Goal: Navigation & Orientation: Find specific page/section

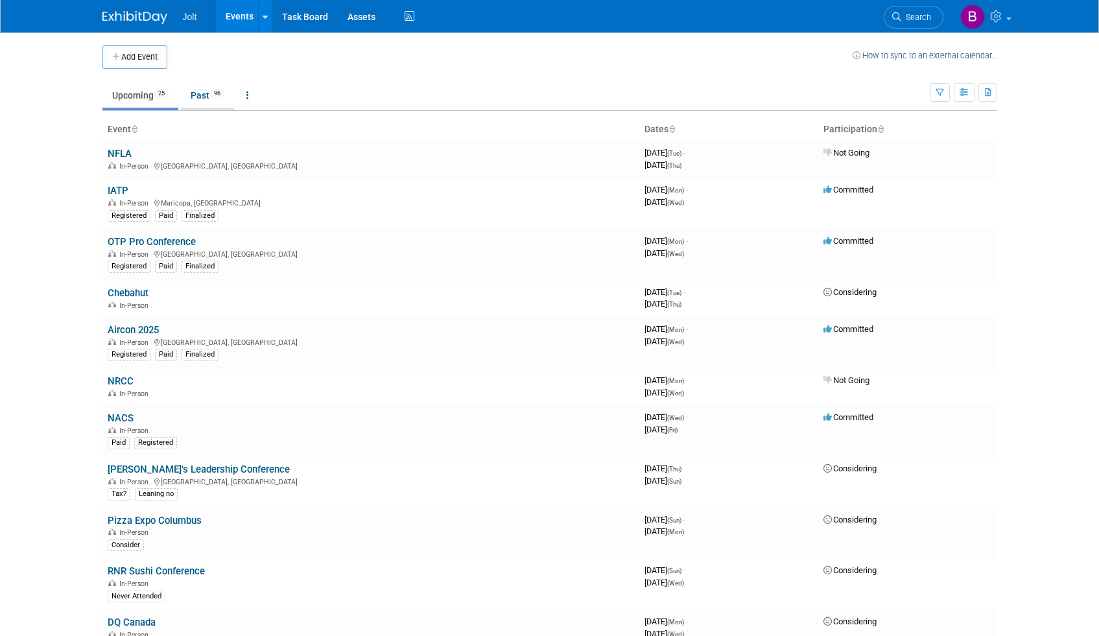
click at [215, 90] on span "96" at bounding box center [217, 94] width 14 height 10
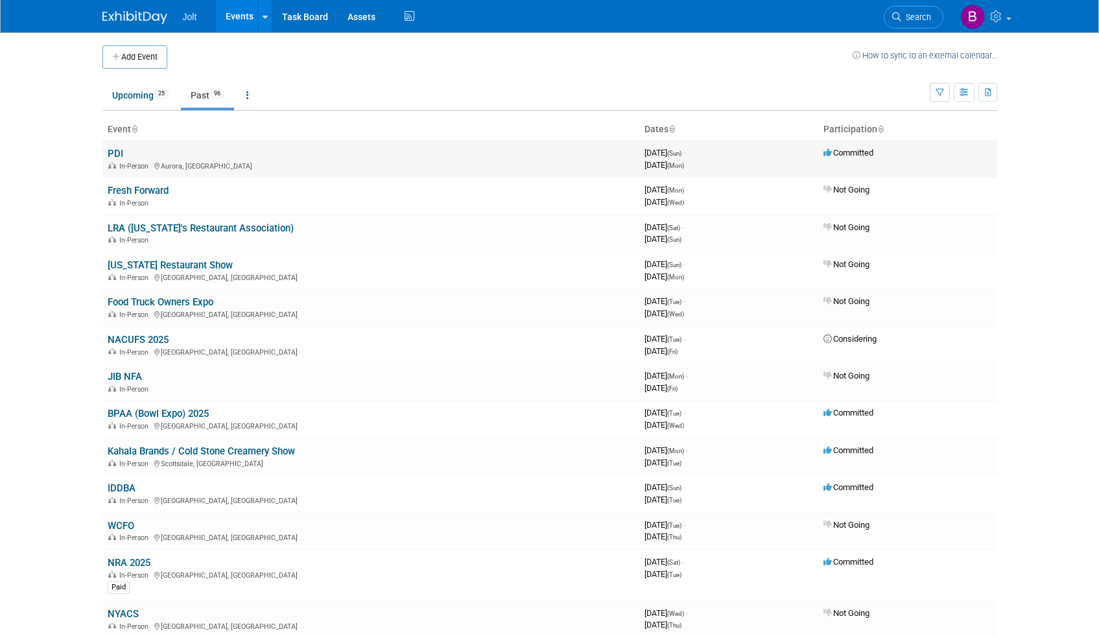
click at [120, 152] on link "PDI" at bounding box center [116, 154] width 16 height 12
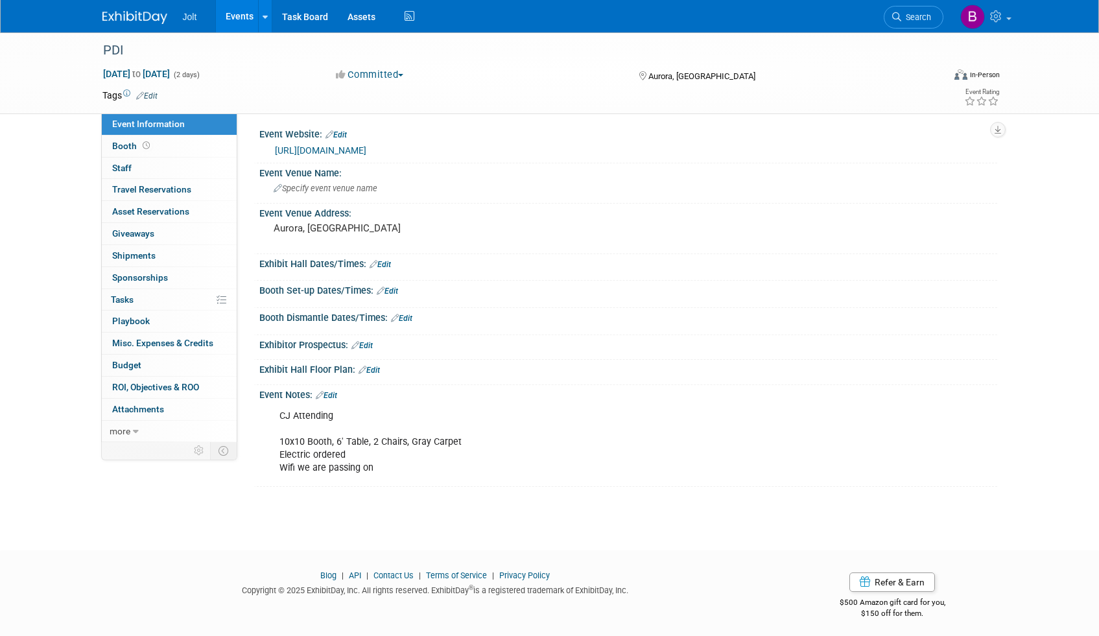
scroll to position [8, 0]
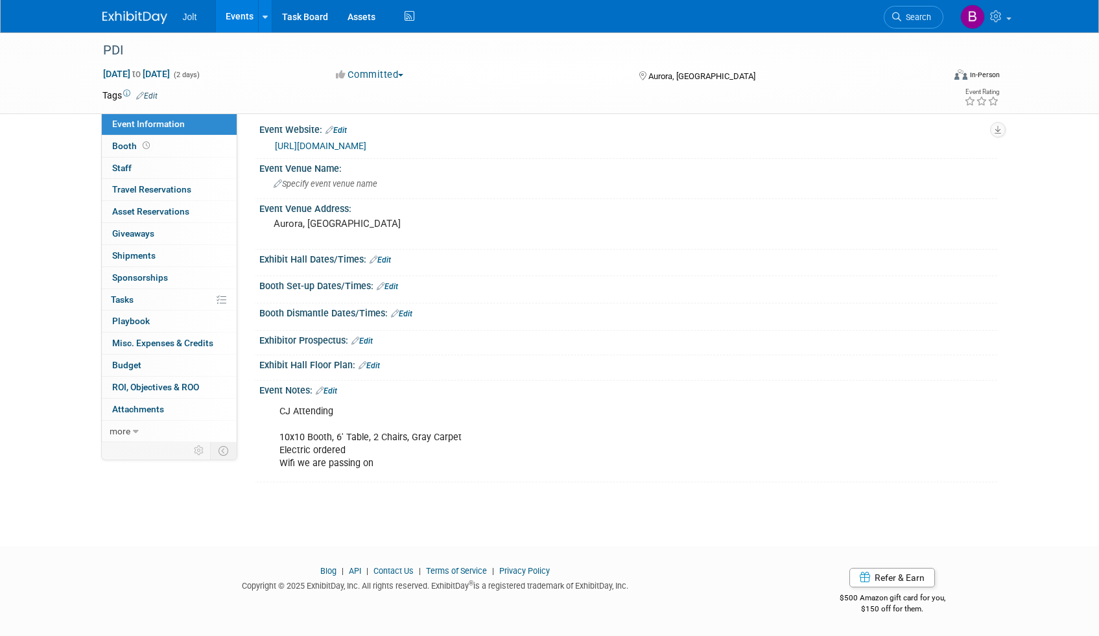
click at [143, 14] on img at bounding box center [134, 17] width 65 height 13
